Goal: Book appointment/travel/reservation

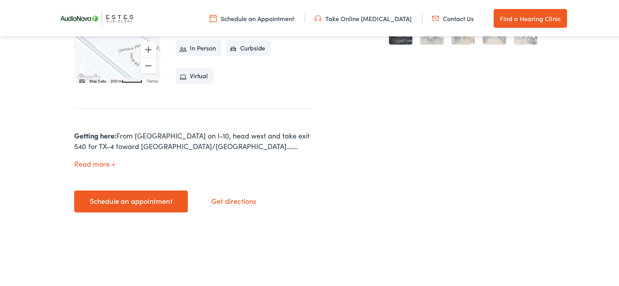
scroll to position [311, 0]
click at [101, 158] on button "Read more" at bounding box center [94, 162] width 41 height 8
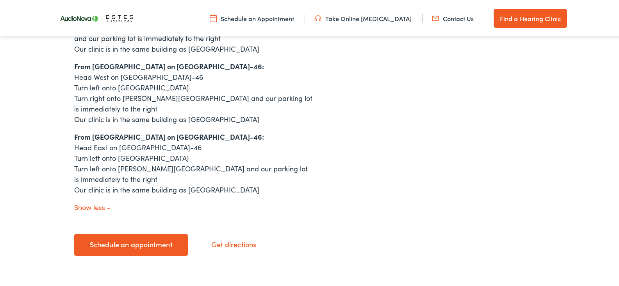
click at [156, 233] on link "Schedule an appointment" at bounding box center [131, 244] width 114 height 22
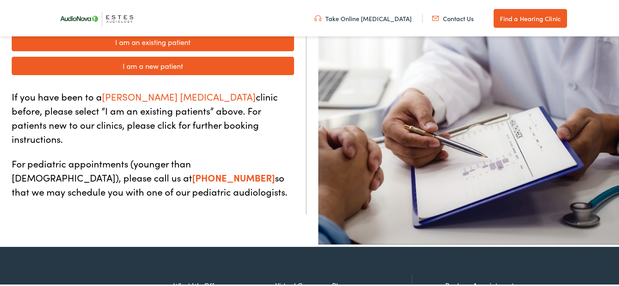
scroll to position [186, 0]
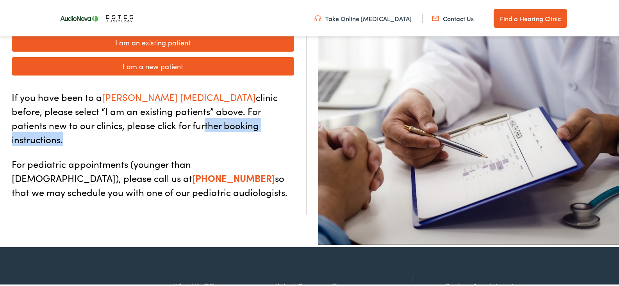
drag, startPoint x: 115, startPoint y: 83, endPoint x: 115, endPoint y: 91, distance: 7.8
click at [115, 91] on div "If you have been to a [PERSON_NAME] [MEDICAL_DATA] clinic before, please select…" at bounding box center [153, 143] width 283 height 109
click at [254, 89] on p "If you have been to a [PERSON_NAME] [MEDICAL_DATA] clinic before, please select…" at bounding box center [153, 117] width 283 height 56
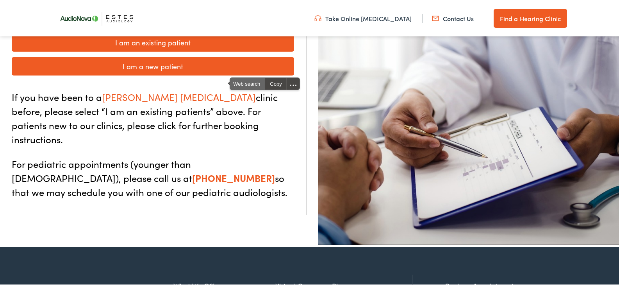
click at [253, 81] on span "Web search" at bounding box center [247, 83] width 35 height 12
